Goal: Share content: Share content

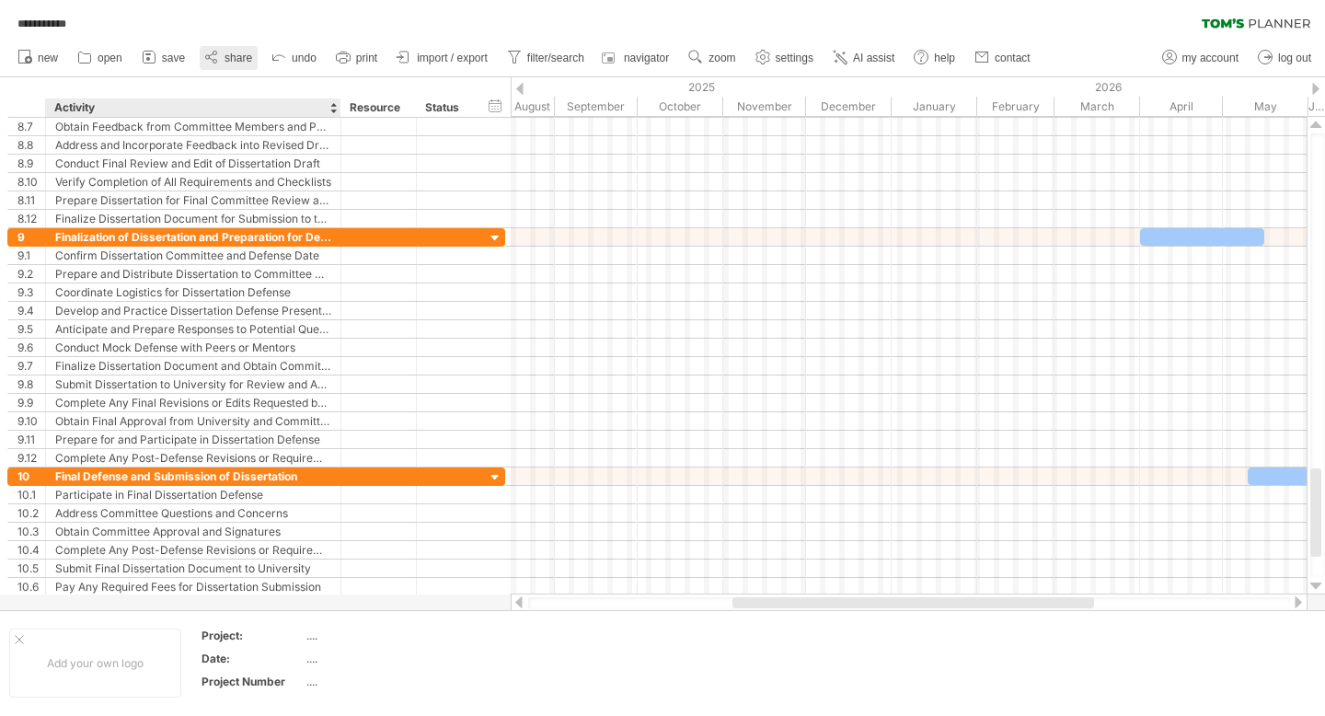
click at [225, 54] on span "share" at bounding box center [239, 58] width 28 height 13
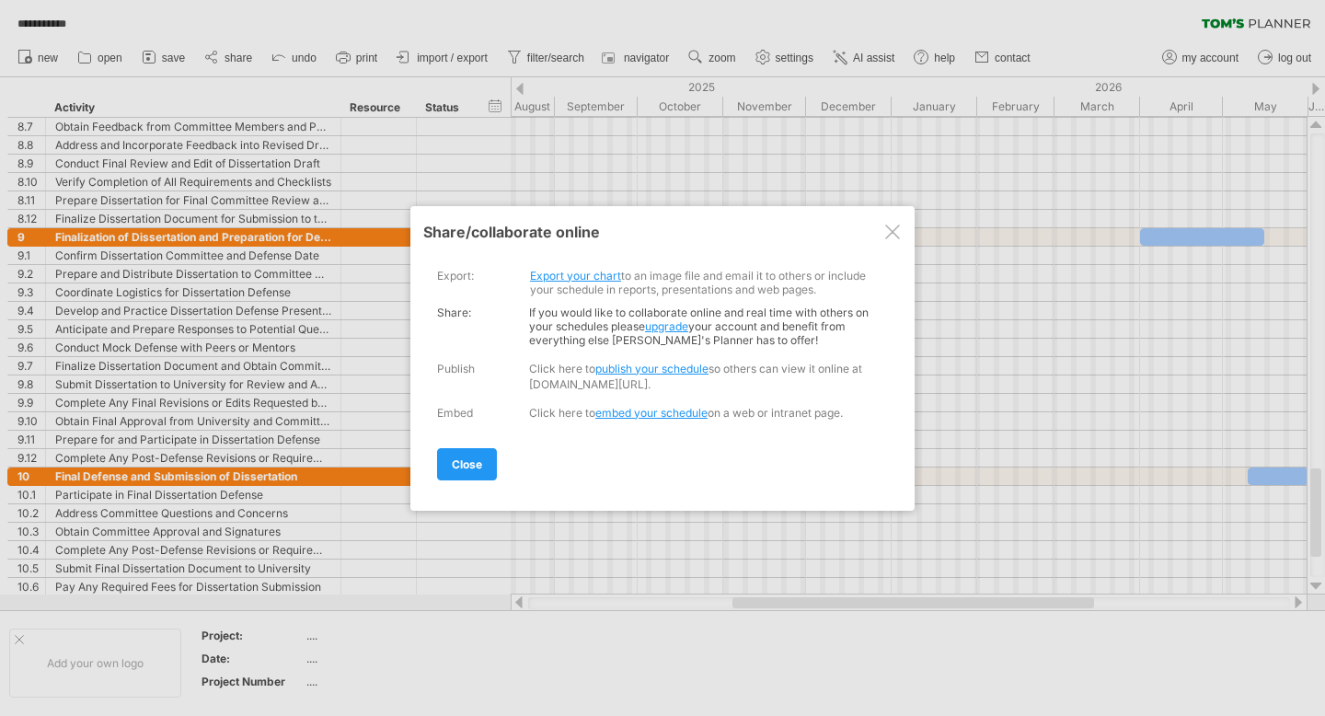
click at [600, 272] on link "Export your chart" at bounding box center [575, 276] width 91 height 14
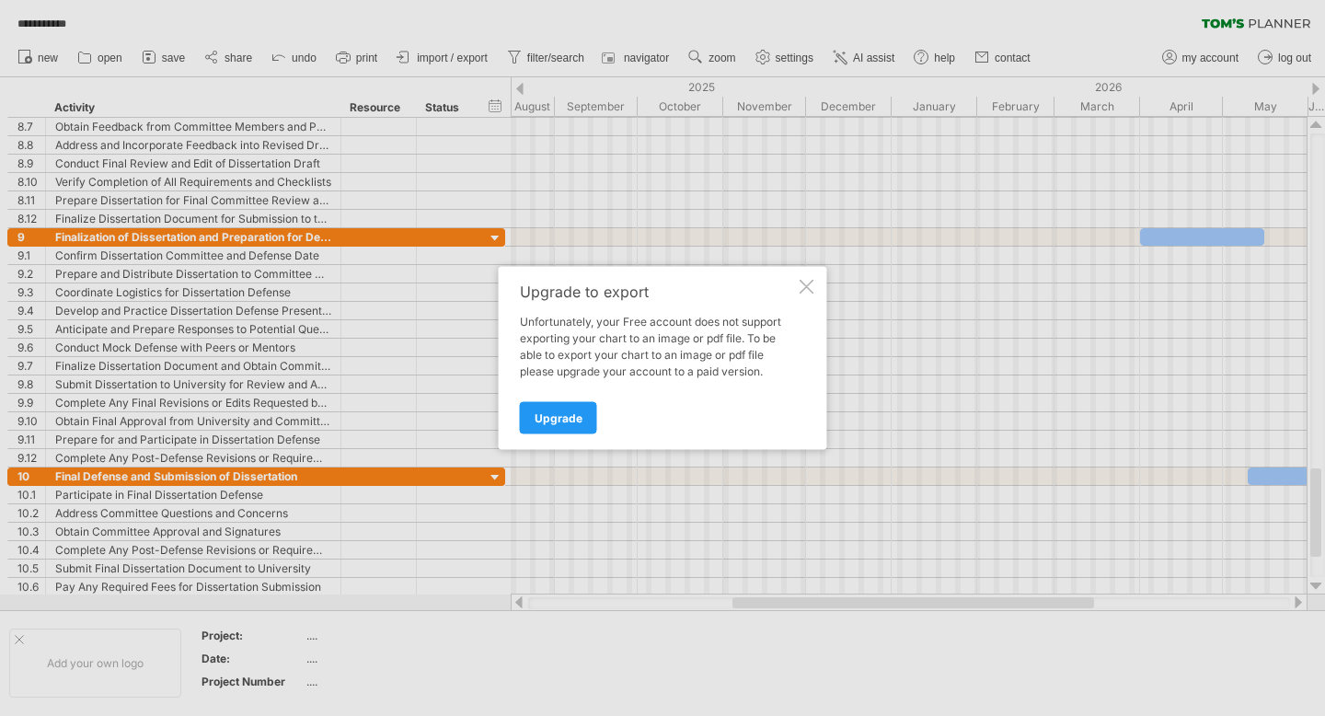
click at [814, 281] on div "Upgrade to export Unfortunately, your Free account does not support exporting y…" at bounding box center [663, 358] width 328 height 183
drag, startPoint x: 800, startPoint y: 285, endPoint x: 735, endPoint y: 242, distance: 78.3
click at [800, 285] on div at bounding box center [807, 287] width 15 height 15
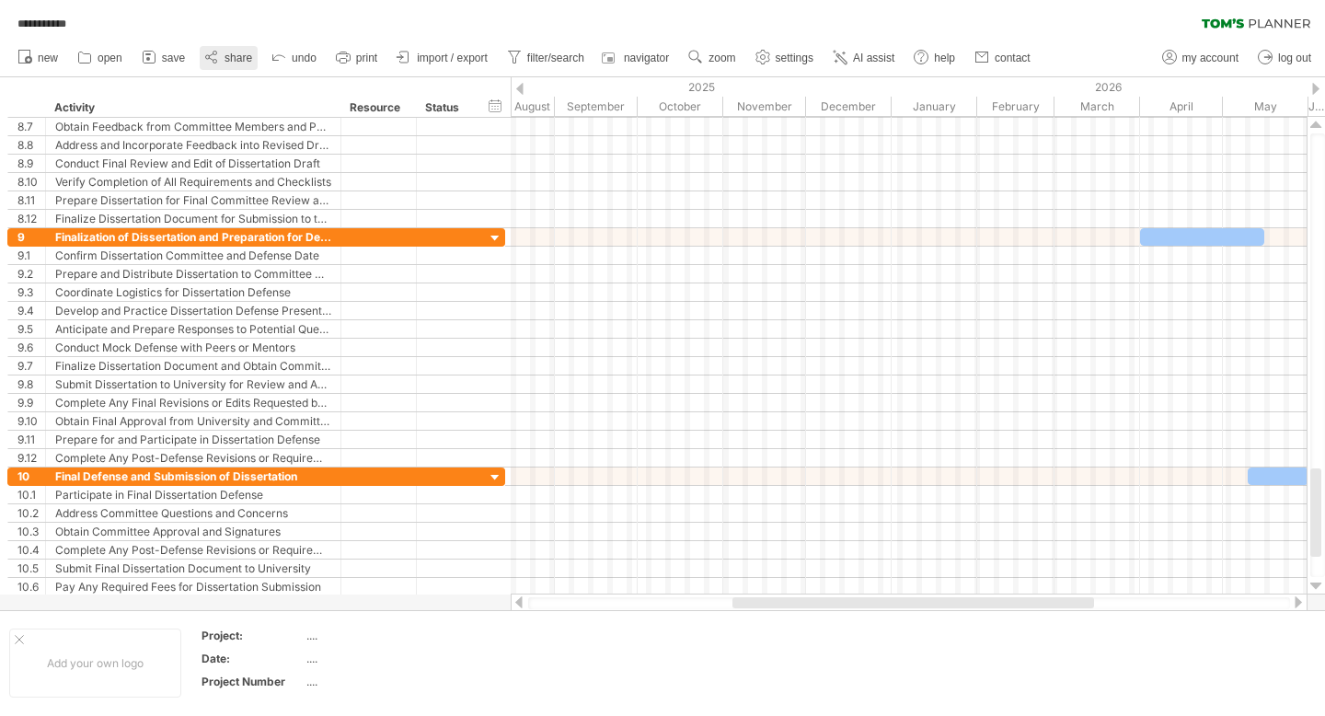
drag, startPoint x: 253, startPoint y: 60, endPoint x: 240, endPoint y: 62, distance: 13.0
click at [251, 62] on link "share" at bounding box center [229, 58] width 58 height 24
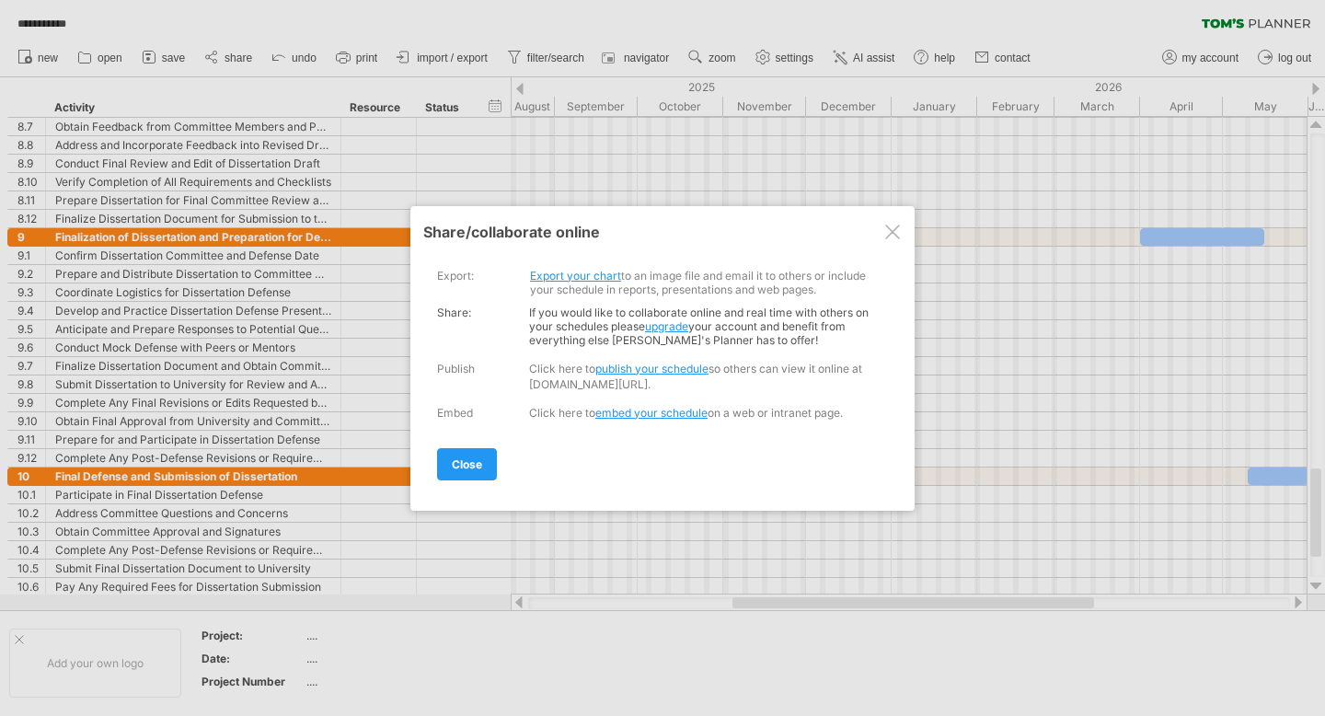
click at [577, 275] on link "Export your chart" at bounding box center [575, 276] width 91 height 14
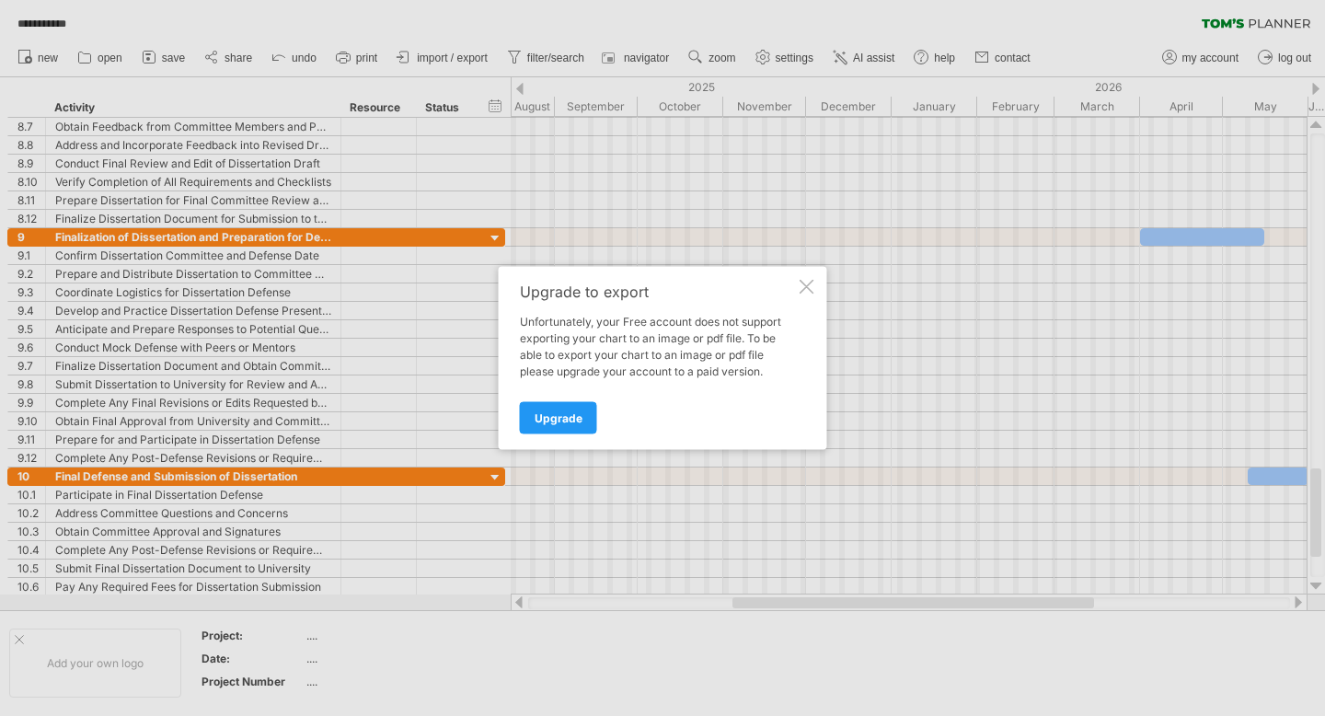
click at [809, 285] on div at bounding box center [807, 287] width 15 height 15
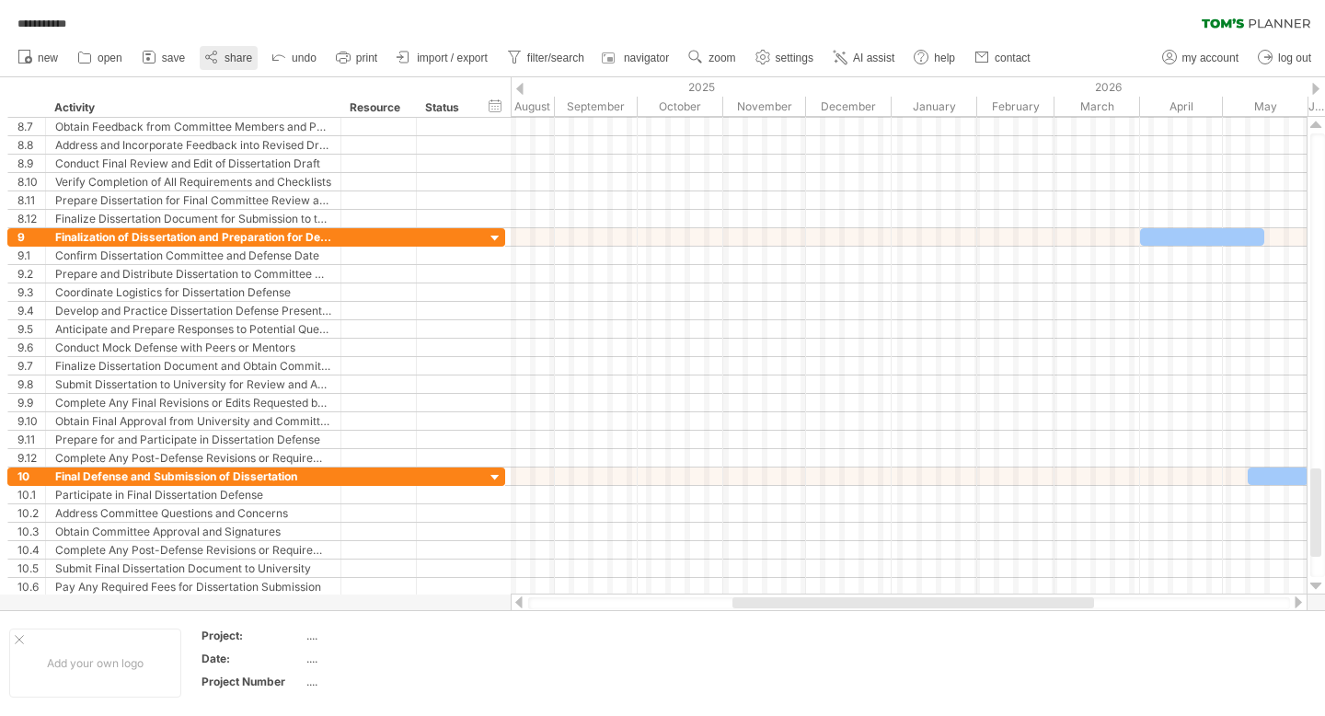
click at [237, 52] on span "share" at bounding box center [239, 58] width 28 height 13
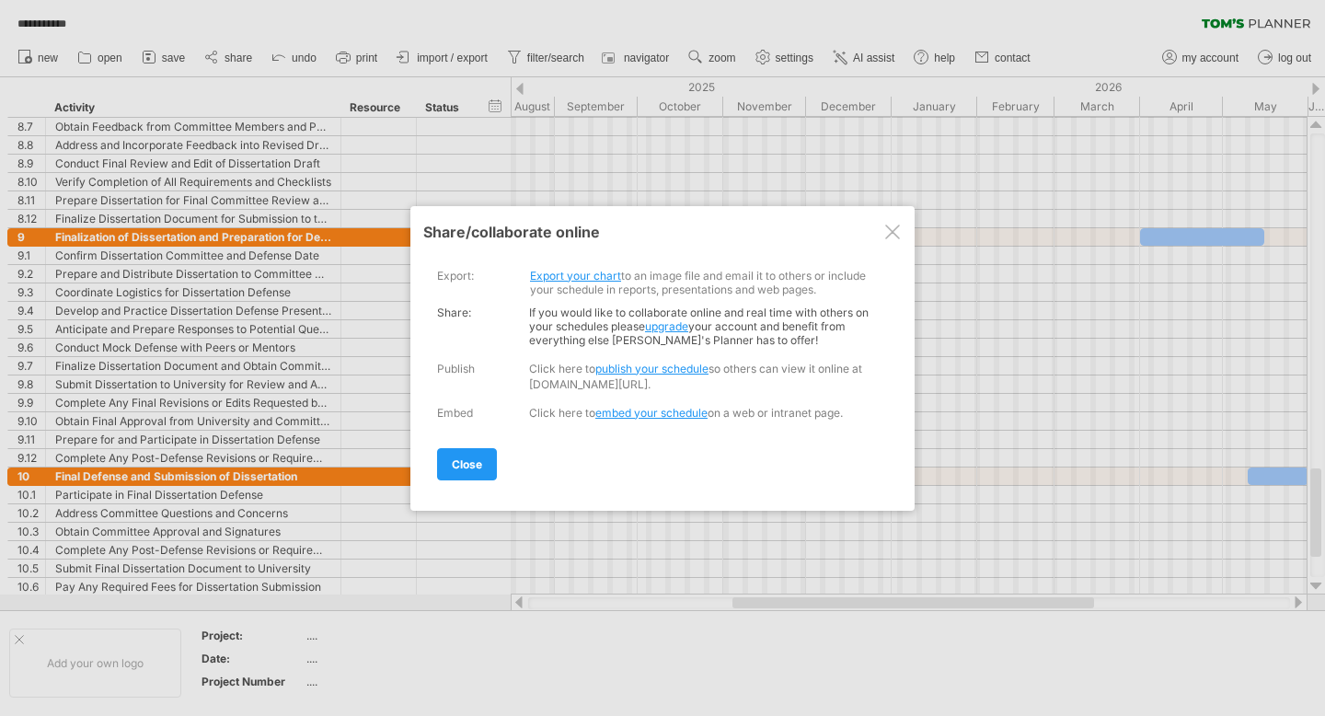
click at [631, 409] on link "embed your schedule" at bounding box center [651, 413] width 112 height 14
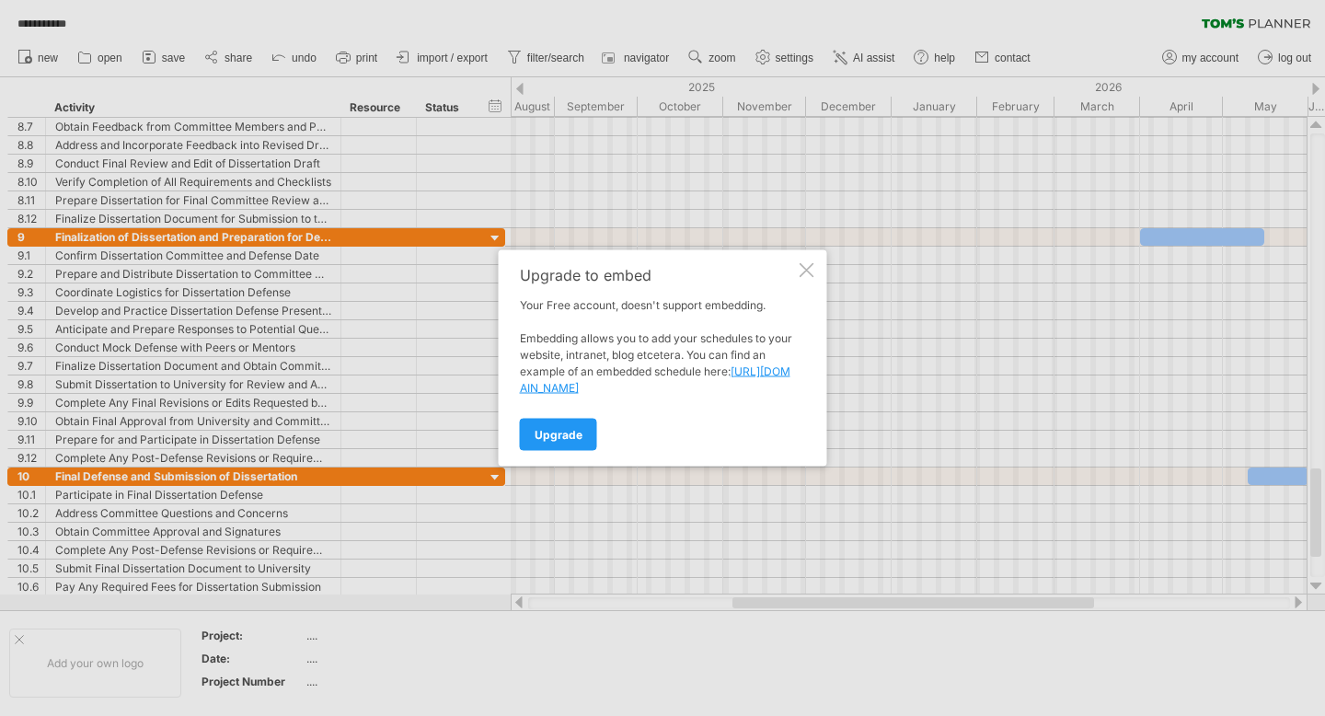
click at [805, 273] on div at bounding box center [807, 270] width 15 height 15
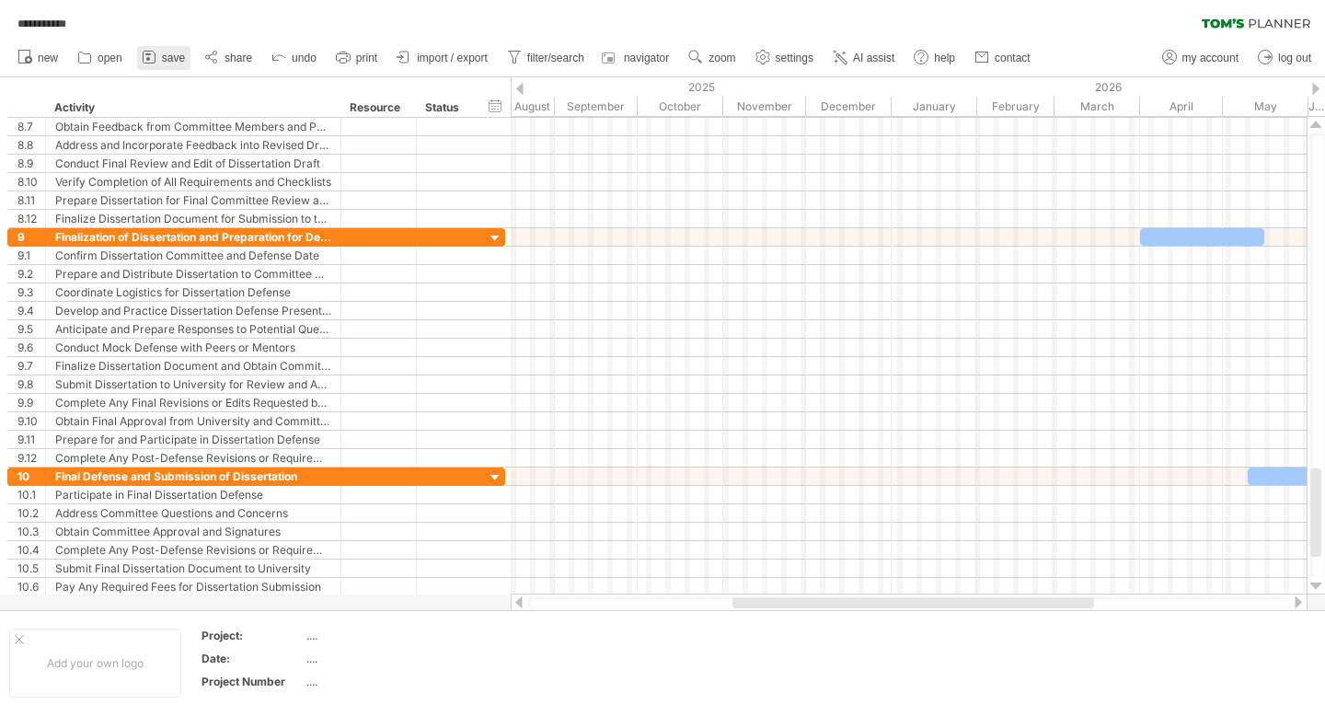
click at [168, 54] on span "save" at bounding box center [173, 58] width 23 height 13
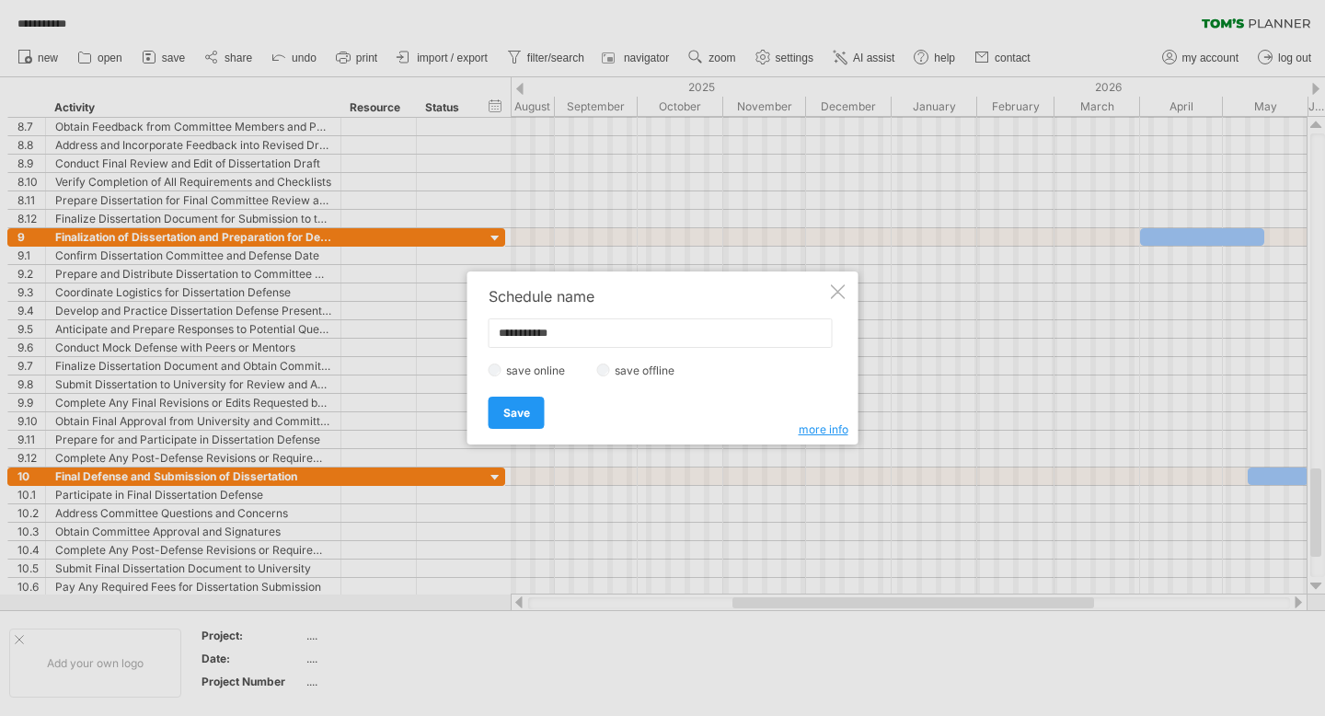
click at [812, 418] on div "Save Save" at bounding box center [658, 404] width 339 height 47
click at [817, 432] on span "more info" at bounding box center [824, 429] width 50 height 14
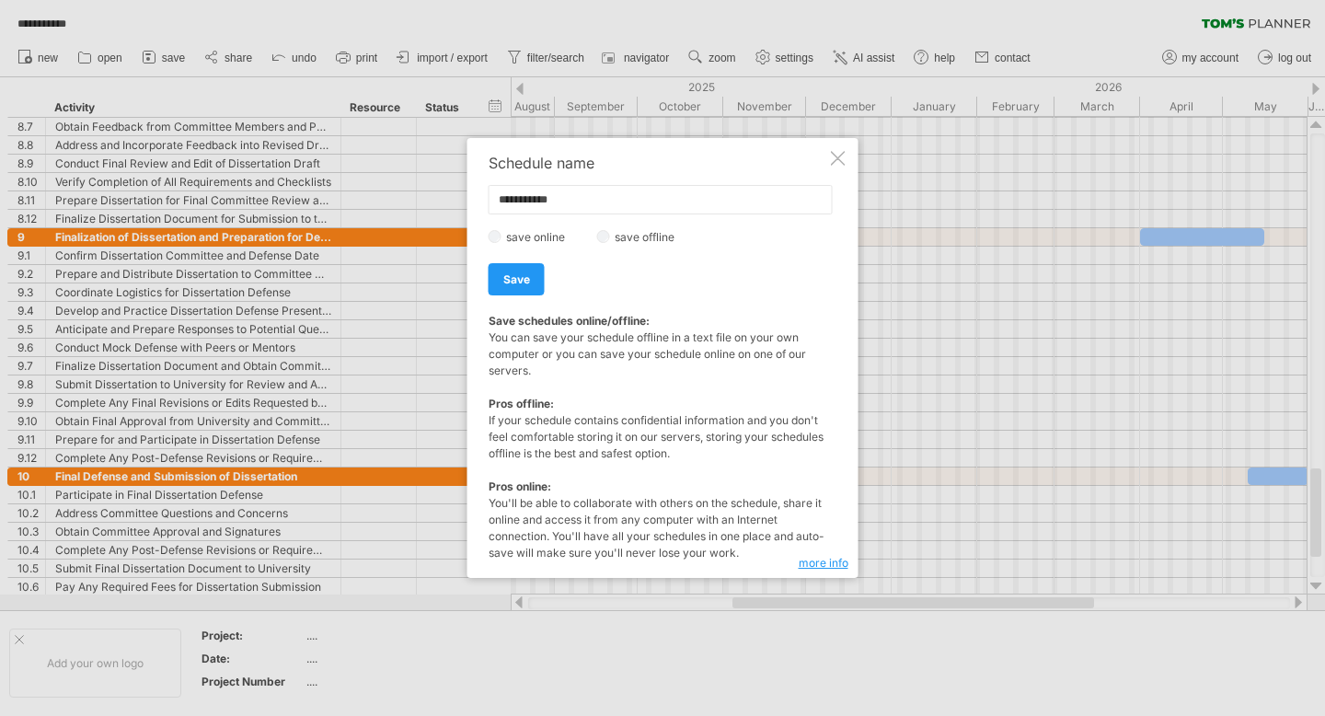
click at [835, 155] on div at bounding box center [838, 158] width 15 height 15
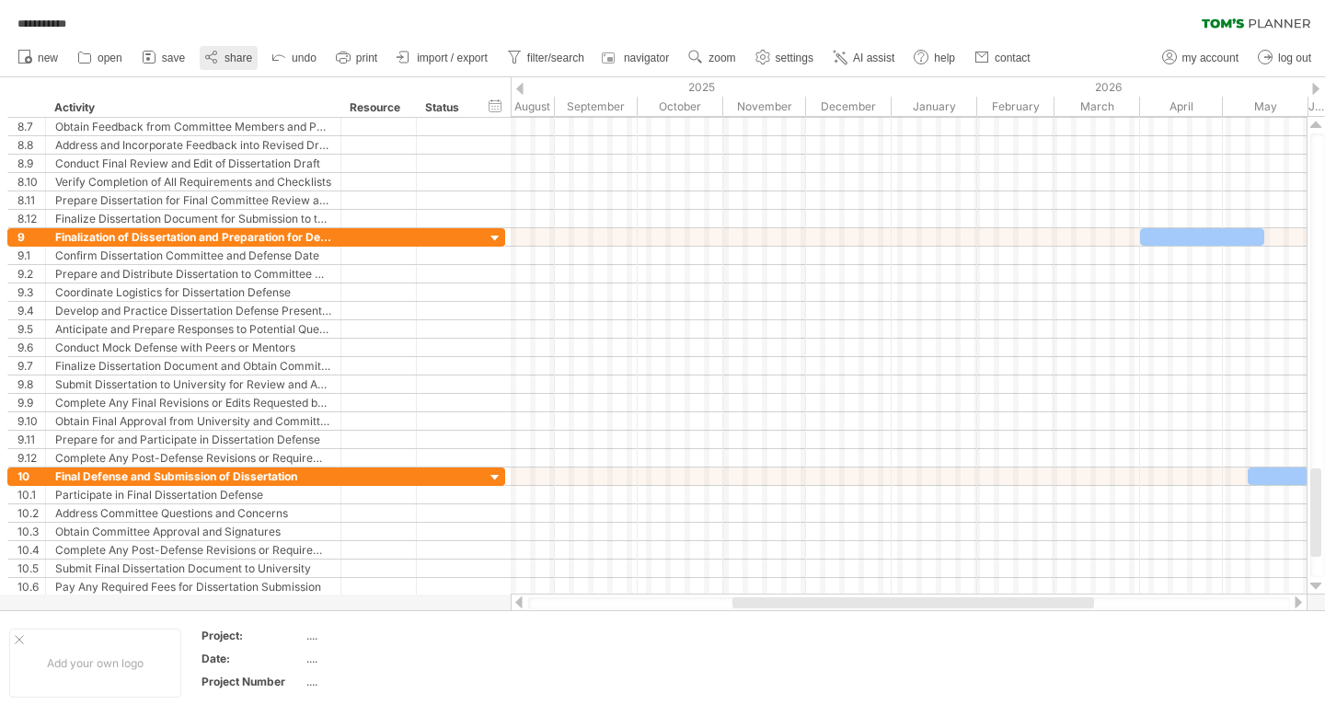
click at [222, 61] on link "share" at bounding box center [229, 58] width 58 height 24
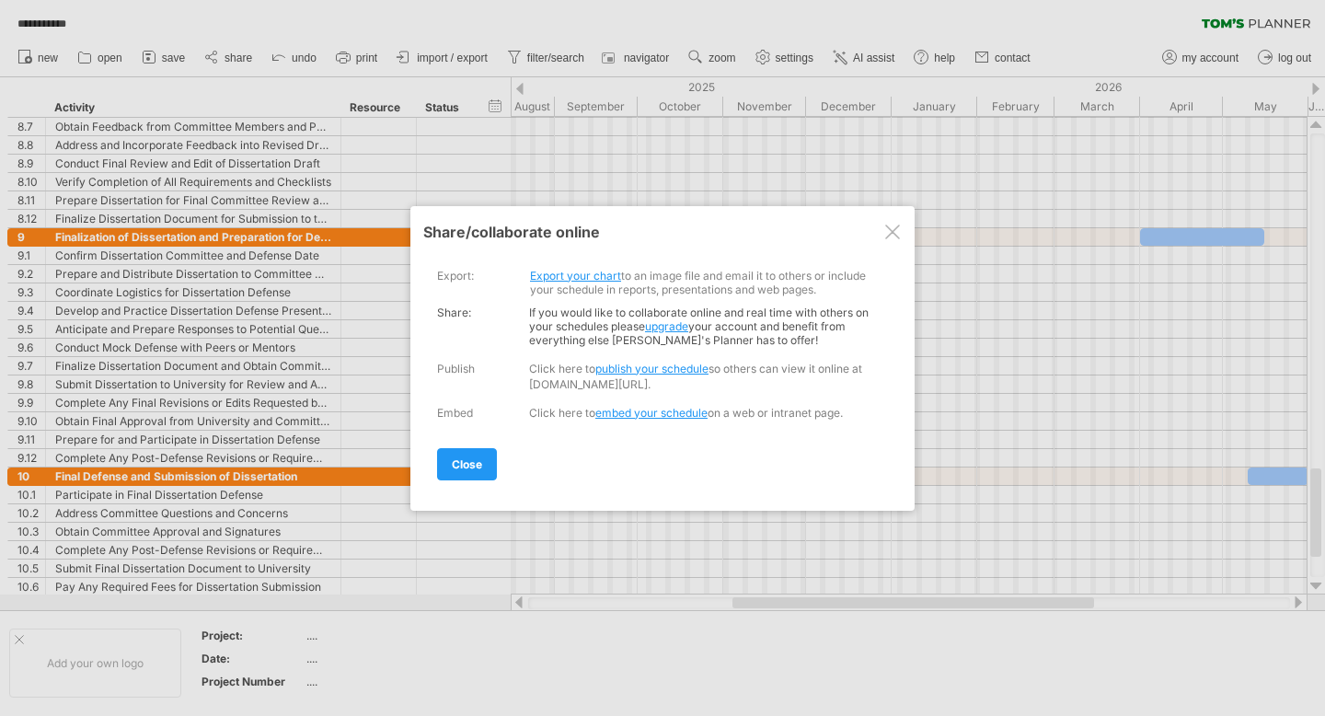
click at [651, 368] on link "publish your schedule" at bounding box center [651, 369] width 113 height 14
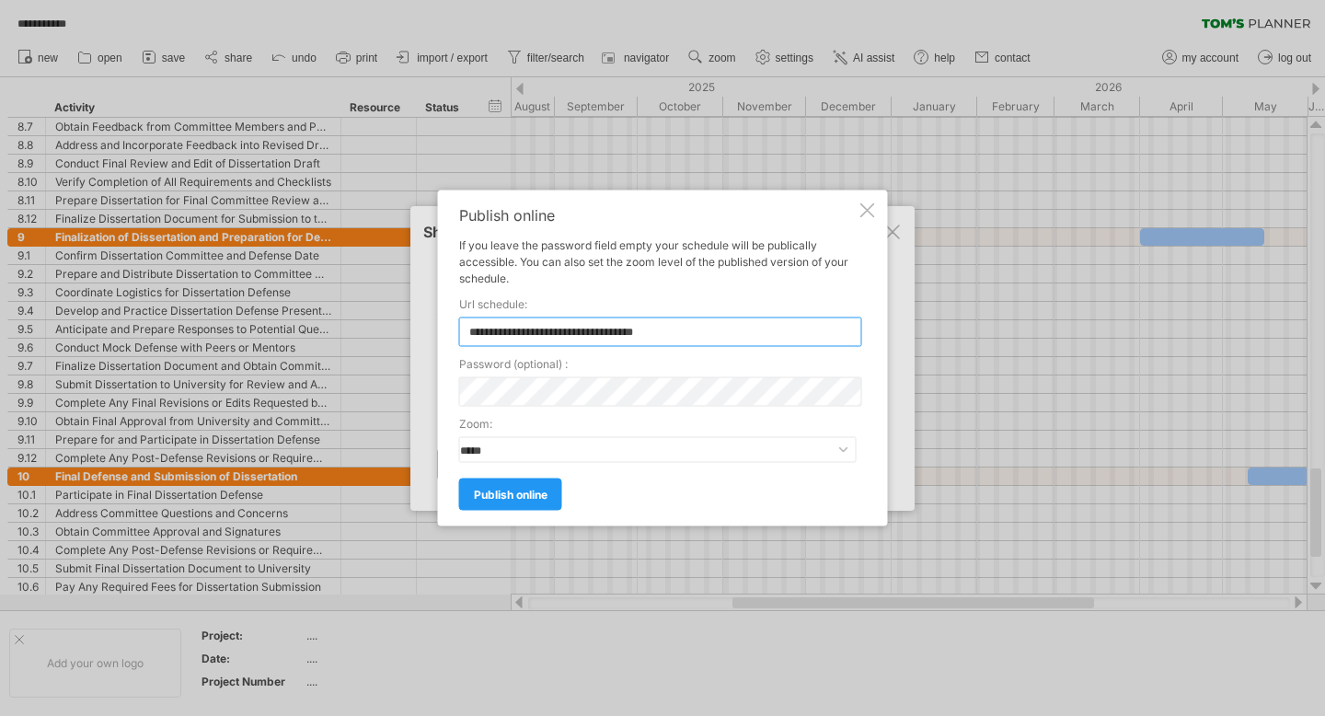
drag, startPoint x: 671, startPoint y: 332, endPoint x: 444, endPoint y: 333, distance: 226.3
click at [445, 333] on div "**********" at bounding box center [663, 358] width 450 height 336
